Goal: Navigation & Orientation: Find specific page/section

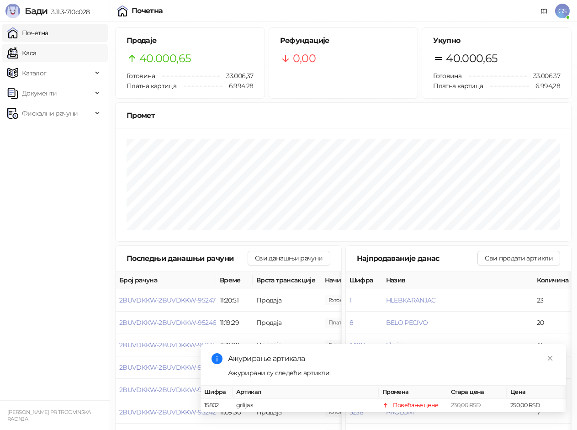
click at [30, 50] on link "Каса" at bounding box center [21, 53] width 29 height 18
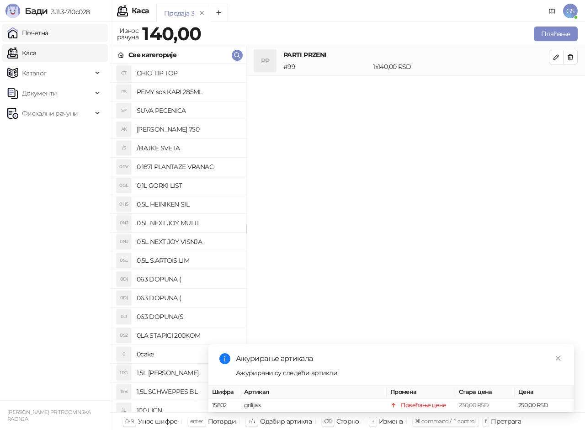
click at [36, 33] on link "Почетна" at bounding box center [27, 33] width 41 height 18
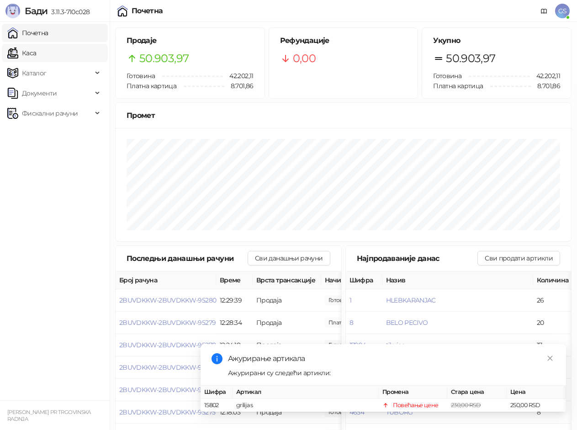
click at [36, 48] on link "Каса" at bounding box center [21, 53] width 29 height 18
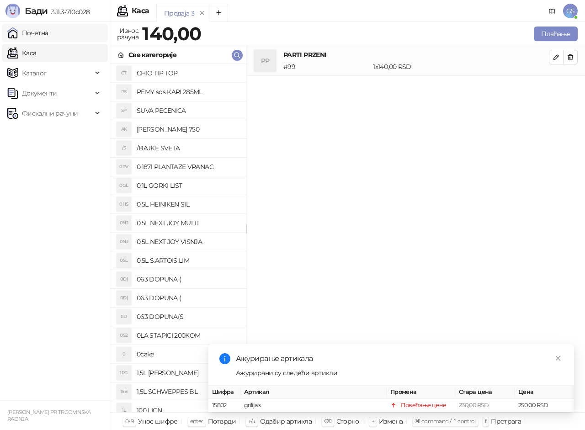
click at [48, 35] on link "Почетна" at bounding box center [27, 33] width 41 height 18
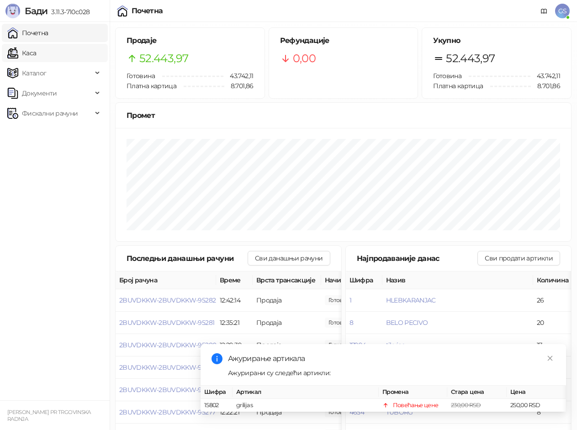
click at [36, 50] on link "Каса" at bounding box center [21, 53] width 29 height 18
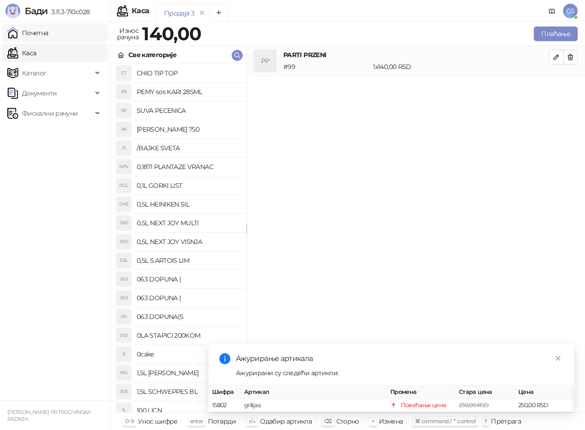
click at [48, 35] on link "Почетна" at bounding box center [27, 33] width 41 height 18
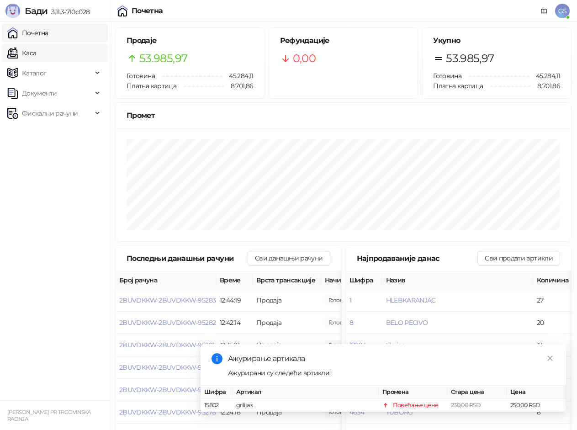
click at [48, 43] on ul "Почетна [PERSON_NAME] Документи Фискални рачуни" at bounding box center [55, 211] width 110 height 378
click at [36, 48] on link "Каса" at bounding box center [21, 53] width 29 height 18
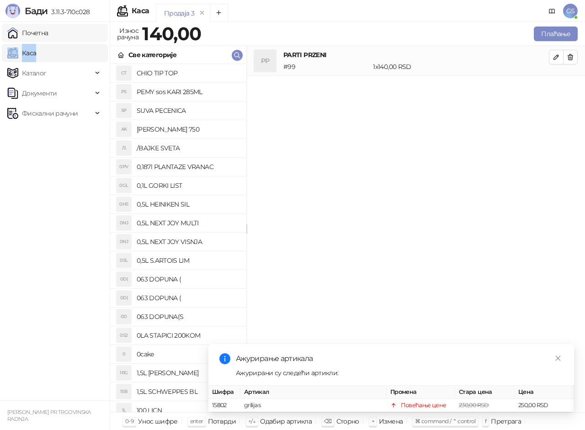
click at [48, 30] on link "Почетна" at bounding box center [27, 33] width 41 height 18
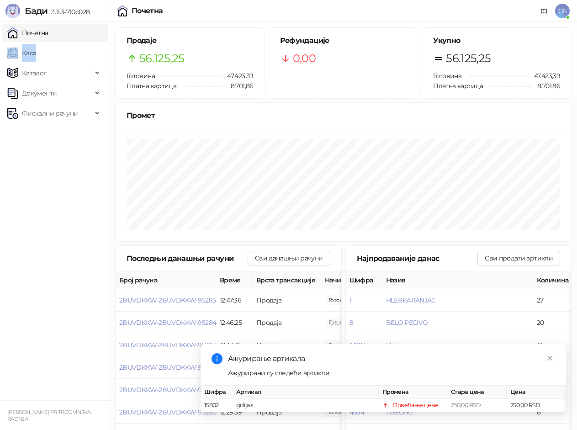
click at [36, 55] on link "Каса" at bounding box center [21, 53] width 29 height 18
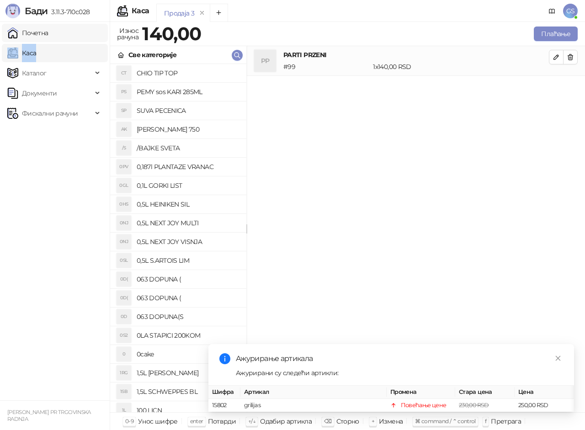
click at [48, 34] on link "Почетна" at bounding box center [27, 33] width 41 height 18
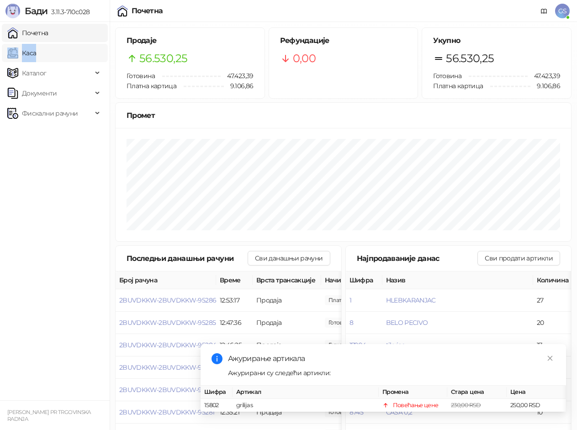
click at [36, 48] on link "Каса" at bounding box center [21, 53] width 29 height 18
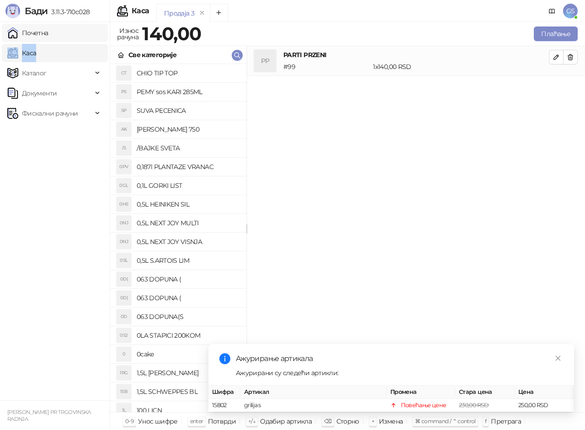
click at [48, 33] on link "Почетна" at bounding box center [27, 33] width 41 height 18
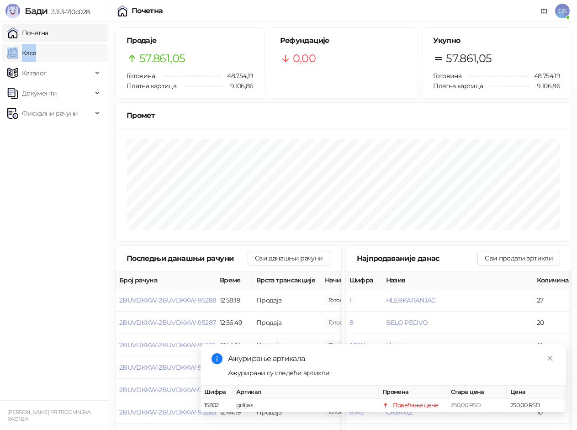
click at [36, 57] on link "Каса" at bounding box center [21, 53] width 29 height 18
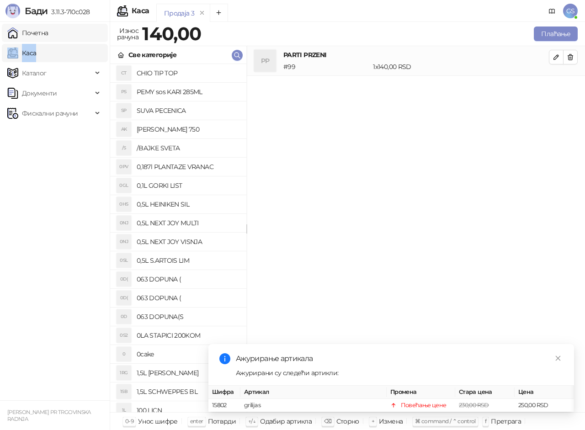
click at [48, 28] on link "Почетна" at bounding box center [27, 33] width 41 height 18
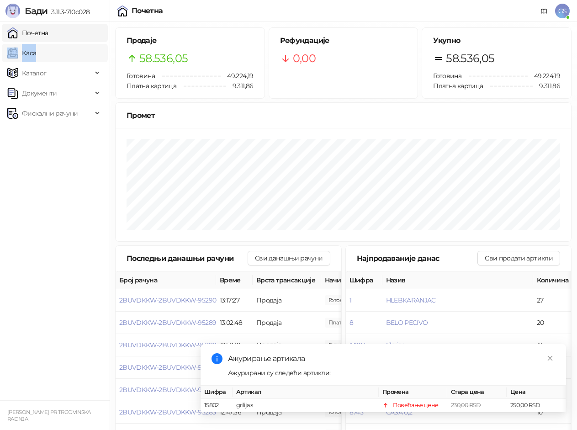
click at [36, 54] on link "Каса" at bounding box center [21, 53] width 29 height 18
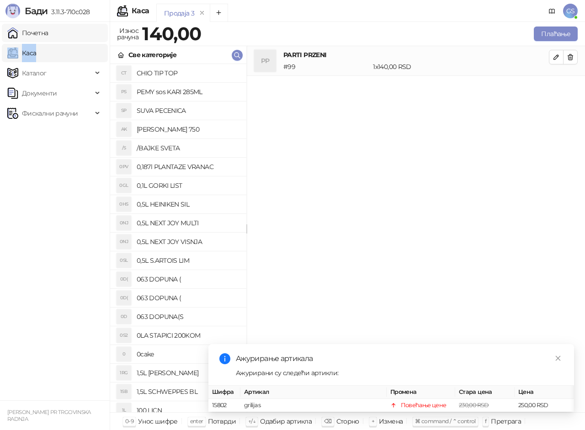
click at [48, 36] on link "Почетна" at bounding box center [27, 33] width 41 height 18
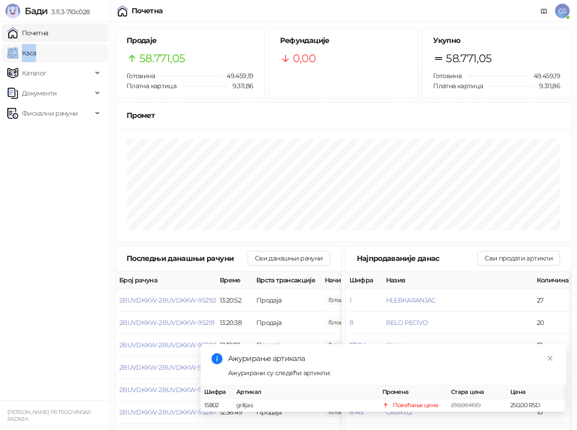
click at [36, 62] on link "Каса" at bounding box center [21, 53] width 29 height 18
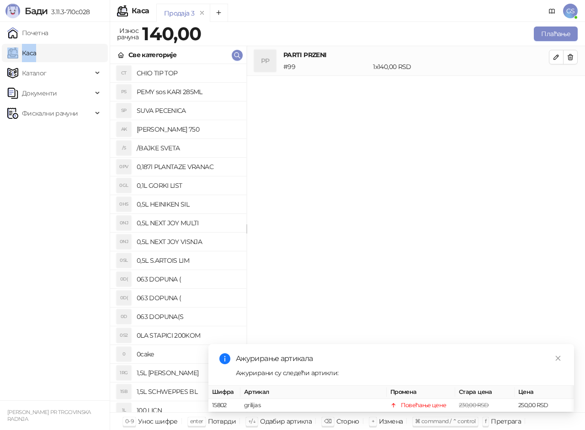
drag, startPoint x: 75, startPoint y: 31, endPoint x: 60, endPoint y: 412, distance: 381.0
click at [48, 31] on link "Почетна" at bounding box center [27, 33] width 41 height 18
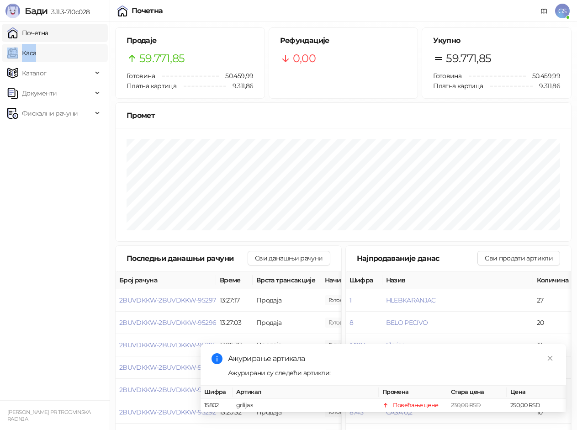
click at [36, 49] on link "Каса" at bounding box center [21, 53] width 29 height 18
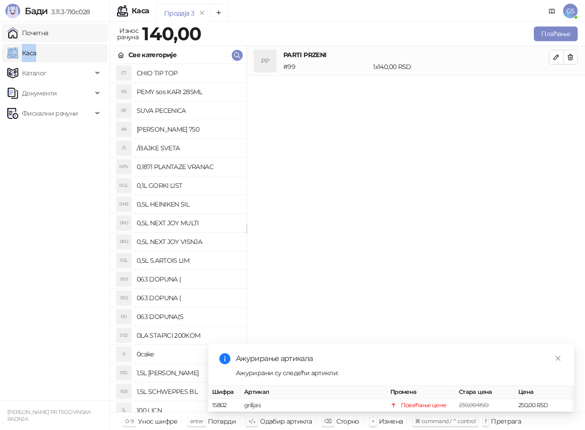
click at [48, 29] on link "Почетна" at bounding box center [27, 33] width 41 height 18
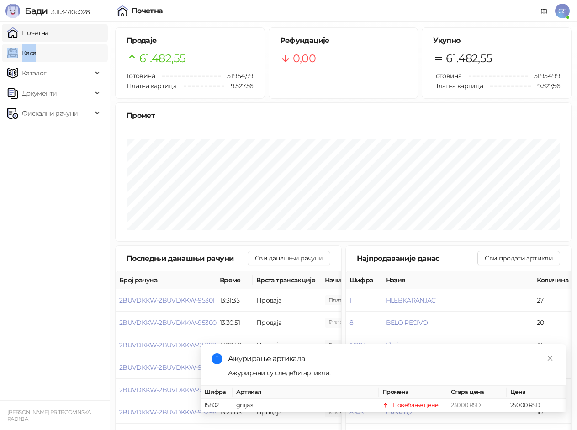
click at [36, 56] on link "Каса" at bounding box center [21, 53] width 29 height 18
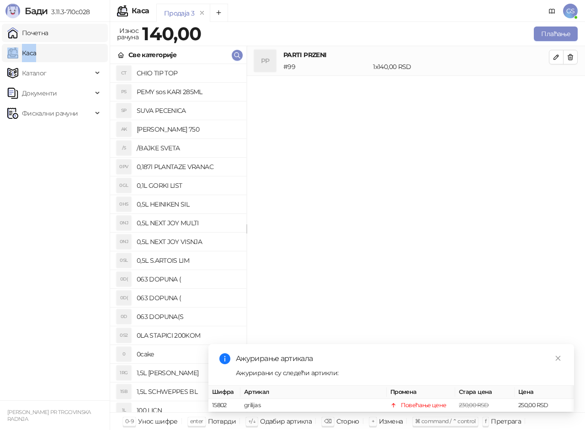
click at [48, 35] on link "Почетна" at bounding box center [27, 33] width 41 height 18
